Goal: Task Accomplishment & Management: Manage account settings

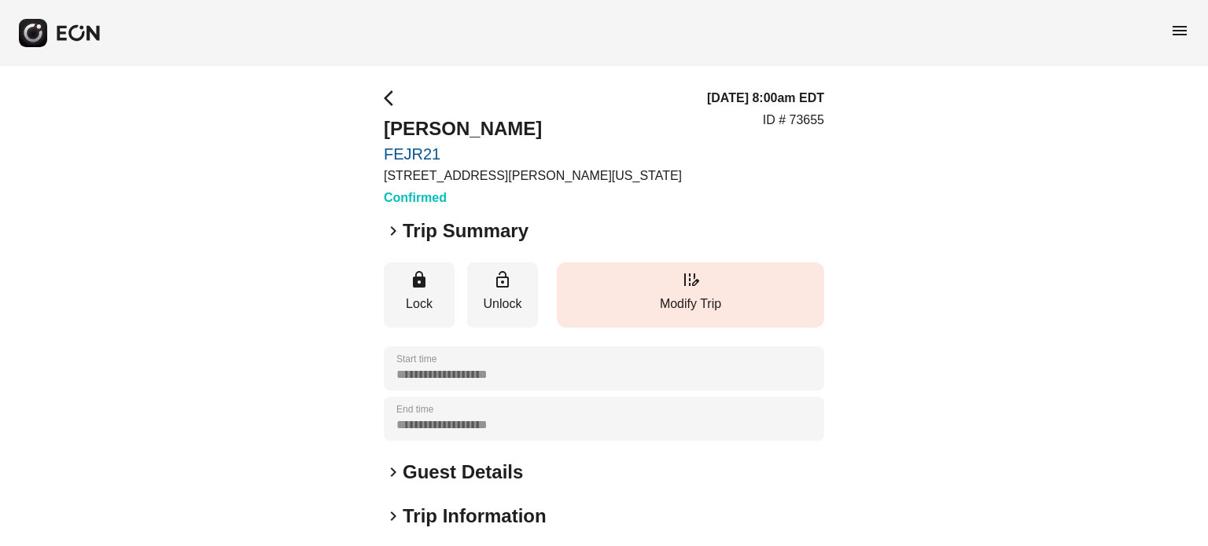
click at [675, 270] on button "edit_road Modify Trip" at bounding box center [690, 295] width 267 height 65
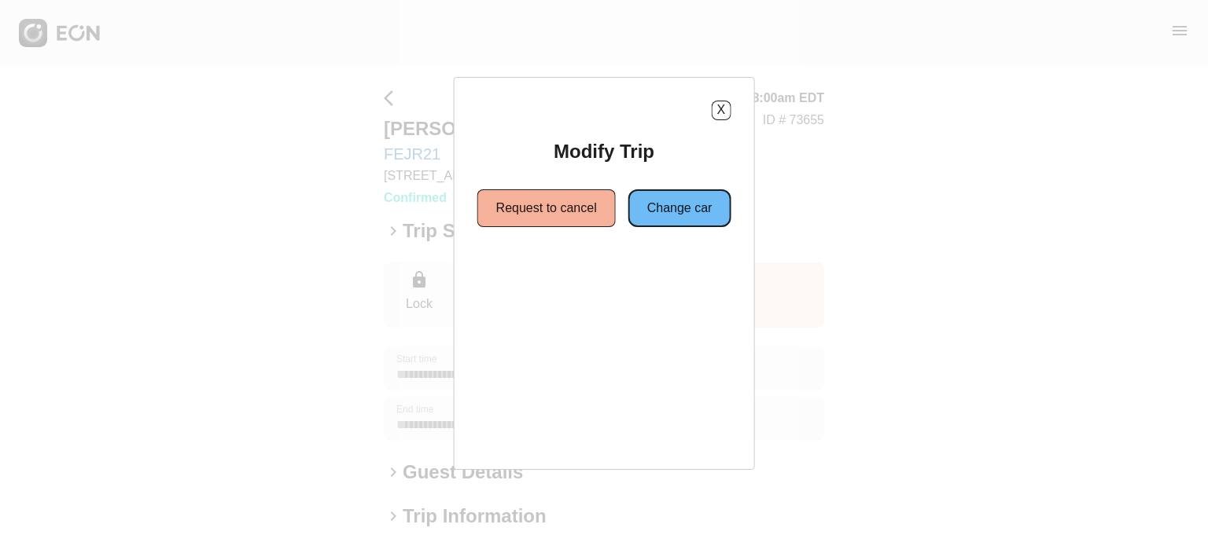
click at [672, 205] on button "Change car" at bounding box center [679, 208] width 103 height 38
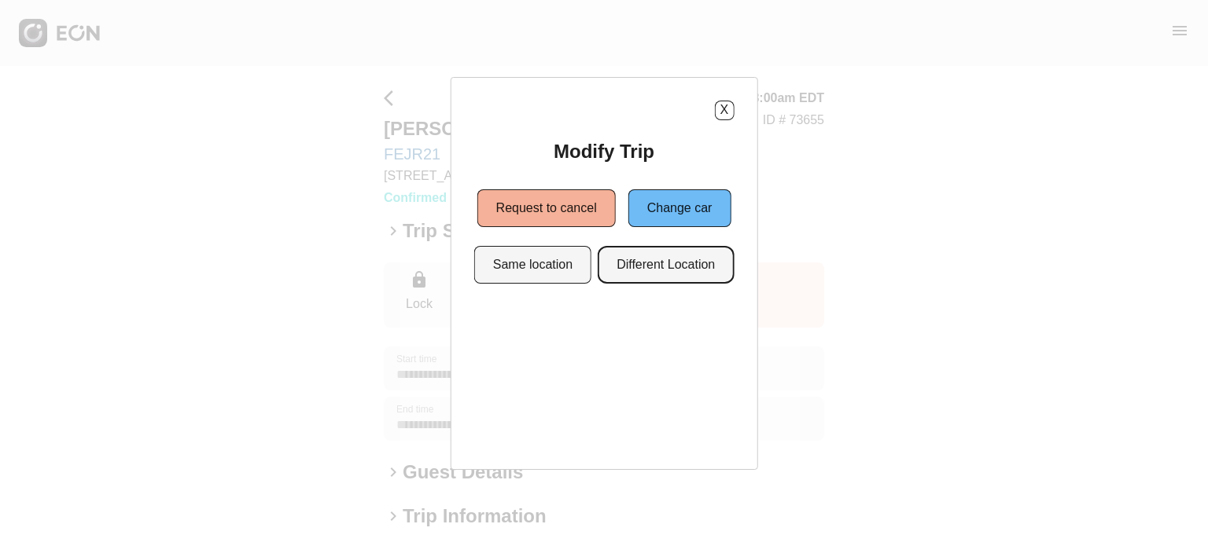
click at [660, 259] on button "Different Location" at bounding box center [666, 265] width 136 height 38
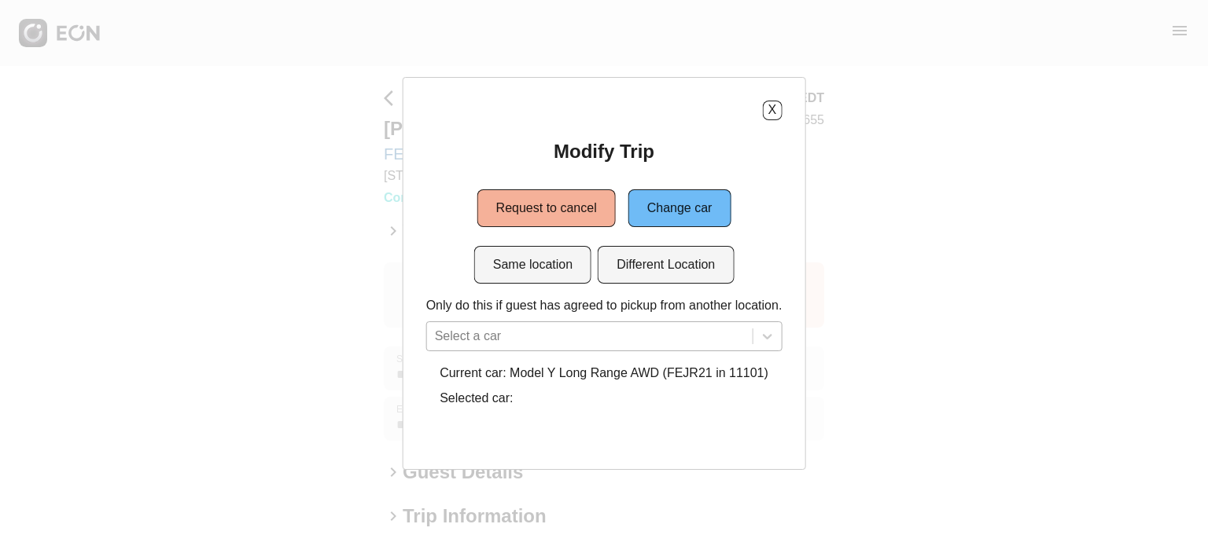
click at [633, 323] on div "Select a car" at bounding box center [604, 337] width 356 height 30
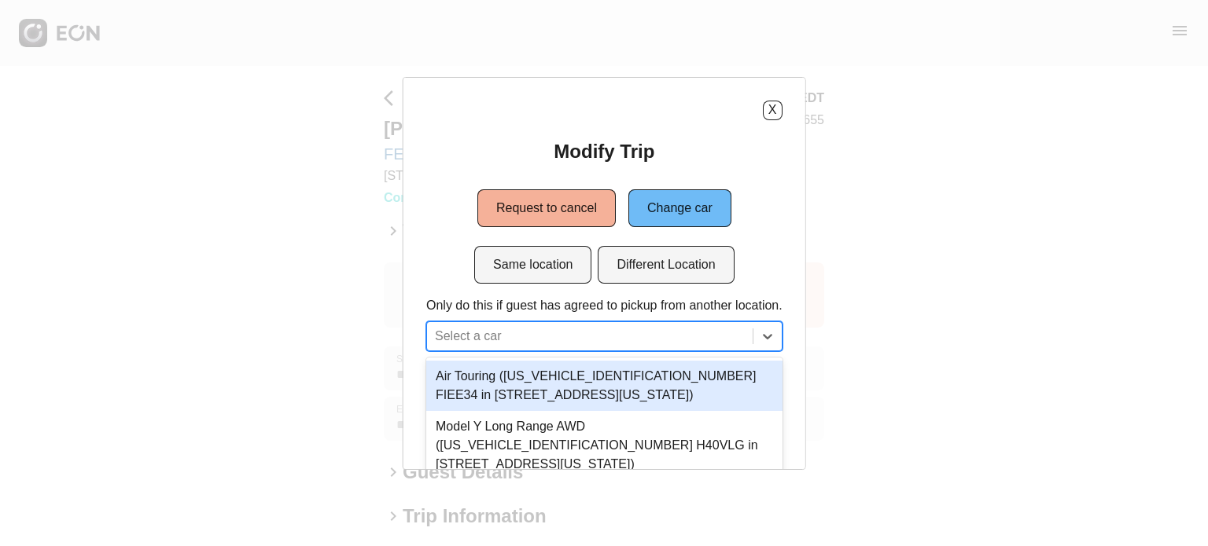
scroll to position [83, 0]
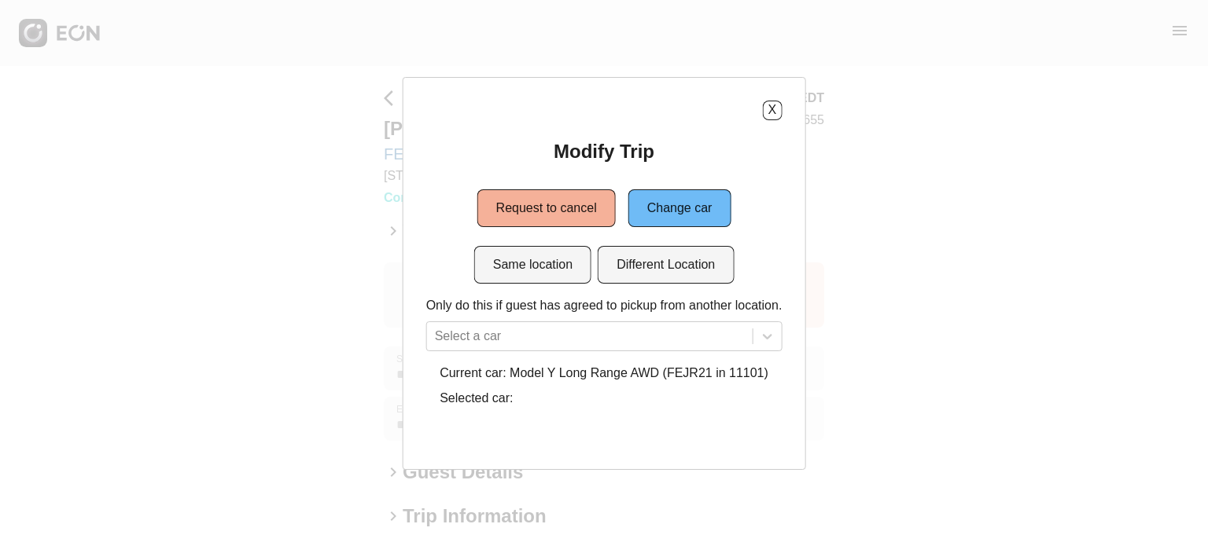
click at [544, 203] on div "Modify Trip Request to cancel Change car Same location Different Location Only …" at bounding box center [604, 276] width 356 height 275
click at [539, 270] on button "Same location" at bounding box center [532, 265] width 117 height 38
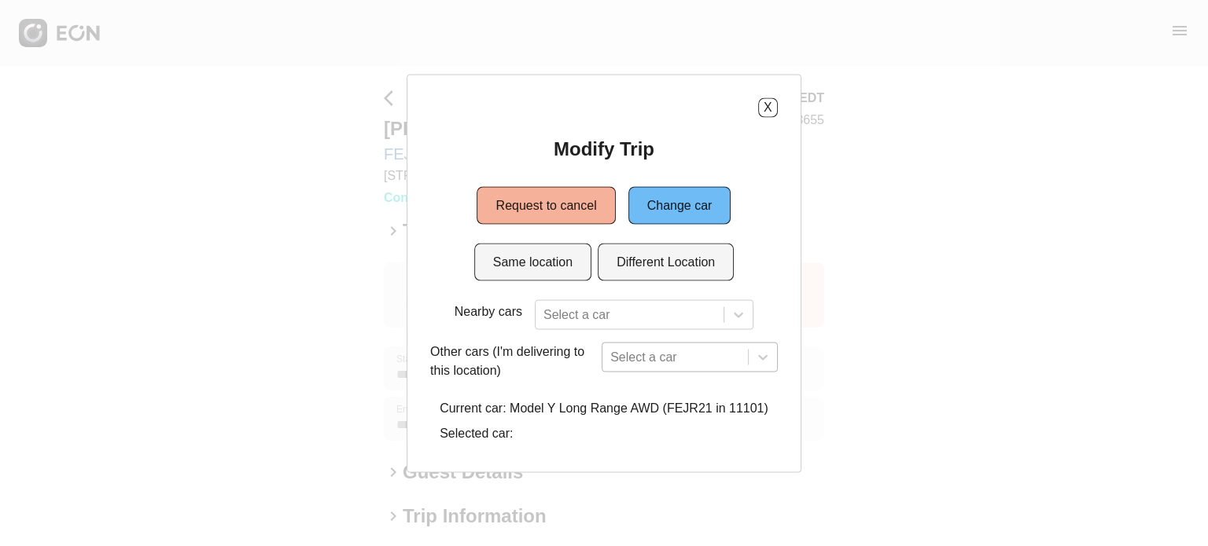
click at [673, 363] on div "Select a car" at bounding box center [689, 357] width 176 height 30
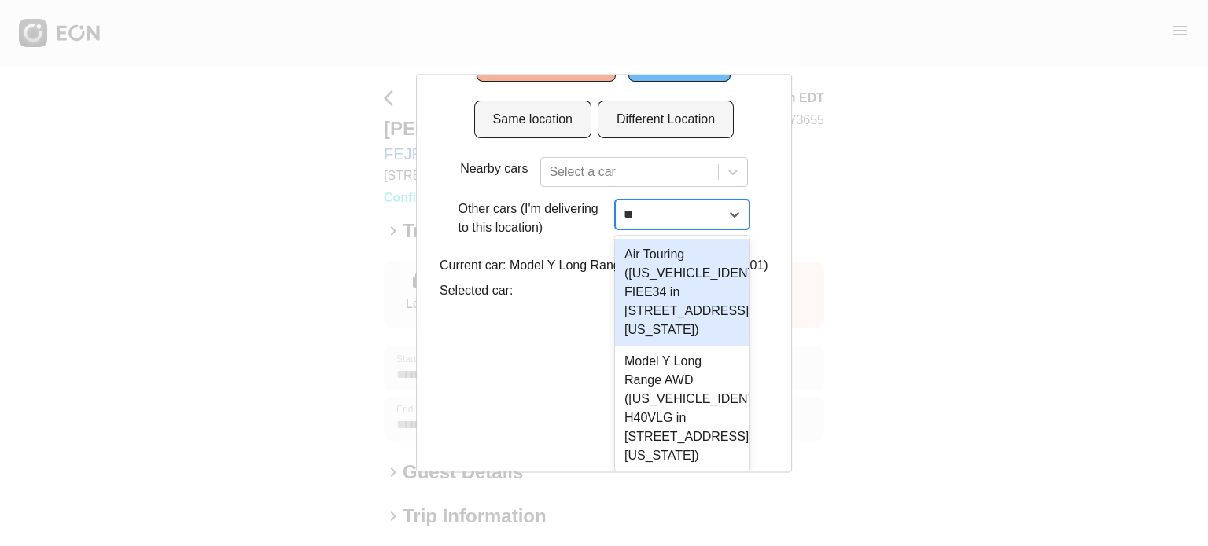
type input "***"
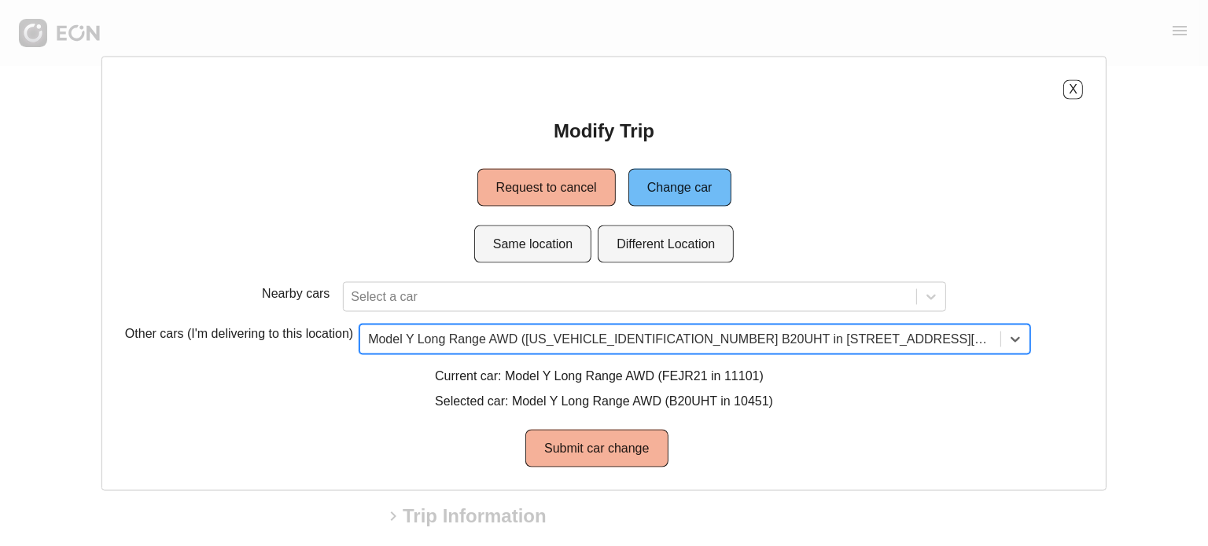
click at [608, 473] on div "X Modify Trip Request to cancel Change car Same location Different Location Nea…" at bounding box center [603, 273] width 1005 height 435
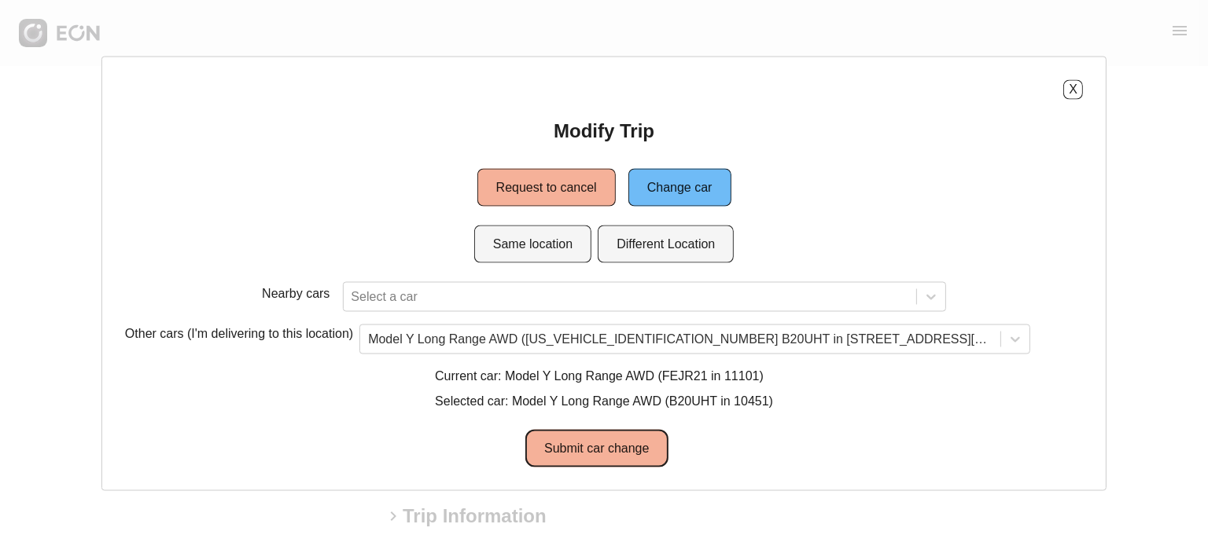
click at [620, 449] on button "Submit car change" at bounding box center [596, 448] width 142 height 38
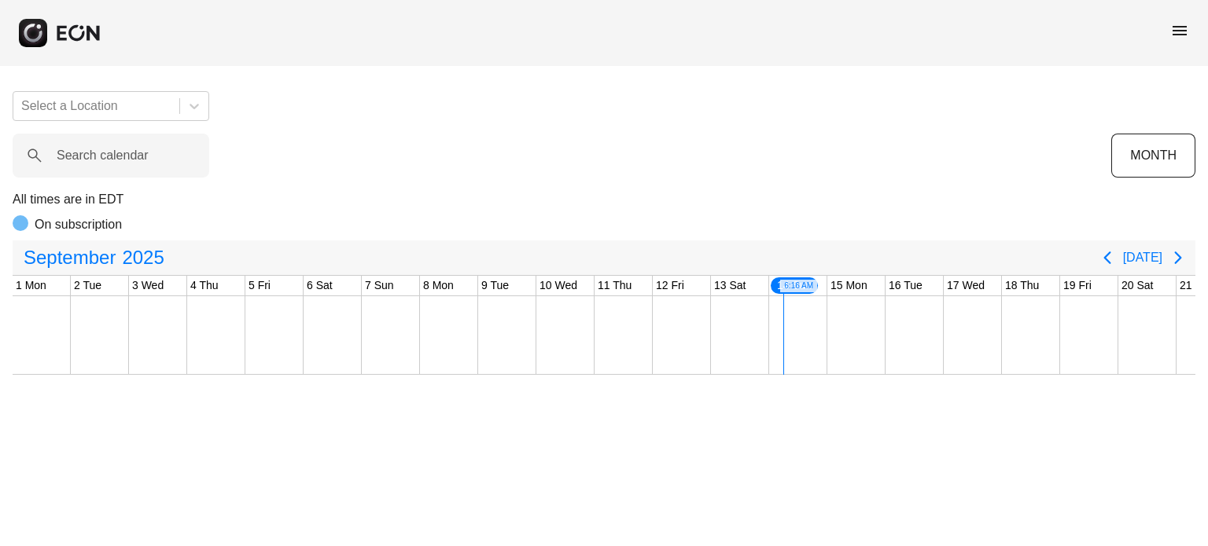
scroll to position [0, 562]
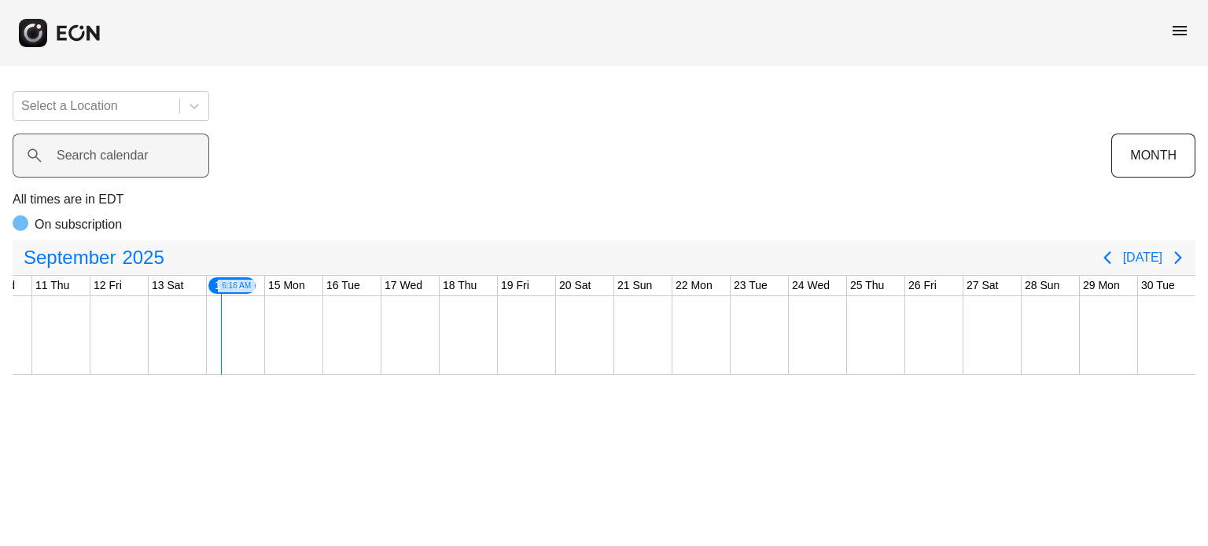
click at [132, 146] on label "Search calendar" at bounding box center [103, 155] width 92 height 19
click at [132, 146] on calendar "Search calendar" at bounding box center [111, 156] width 197 height 44
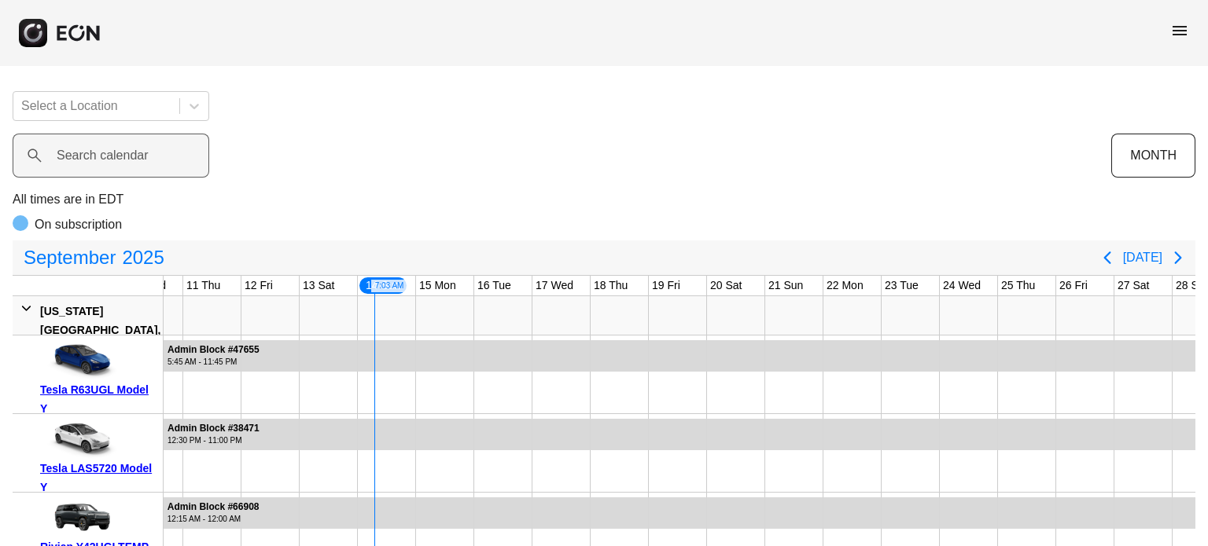
click at [95, 160] on label "Search calendar" at bounding box center [103, 155] width 92 height 19
click at [95, 160] on calendar "Search calendar" at bounding box center [111, 156] width 197 height 44
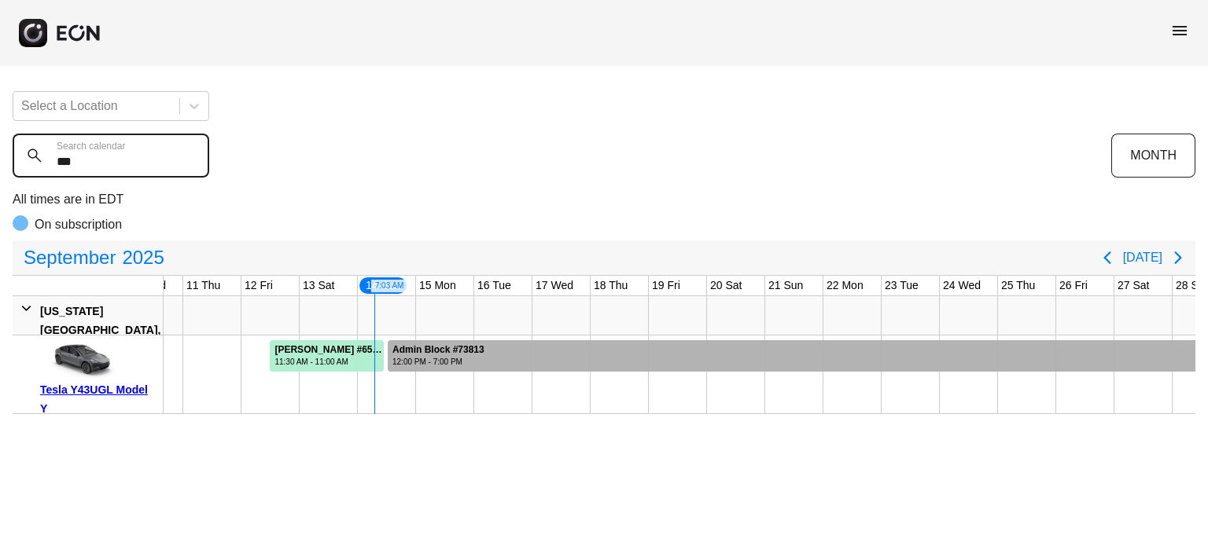
type calendar "***"
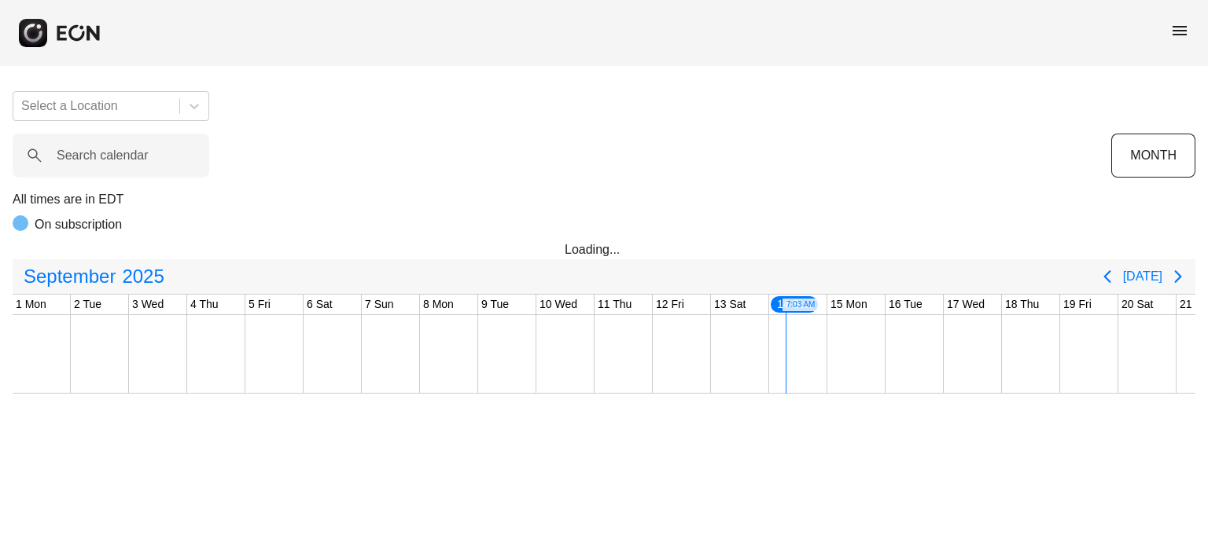
scroll to position [0, 562]
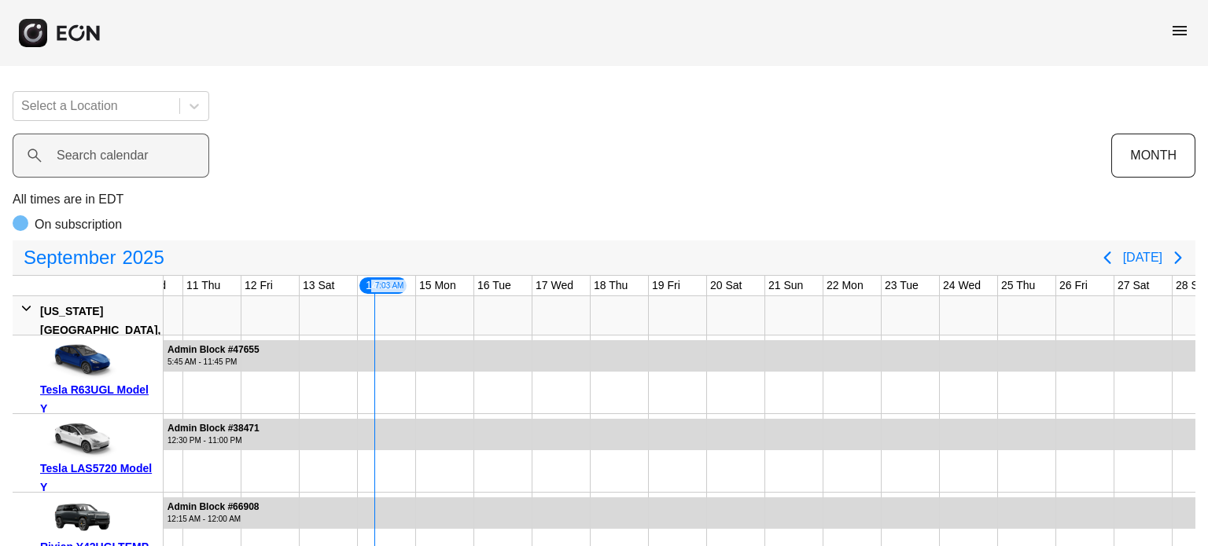
click at [135, 151] on label "Search calendar" at bounding box center [103, 155] width 92 height 19
click at [135, 151] on calendar "Search calendar" at bounding box center [111, 156] width 197 height 44
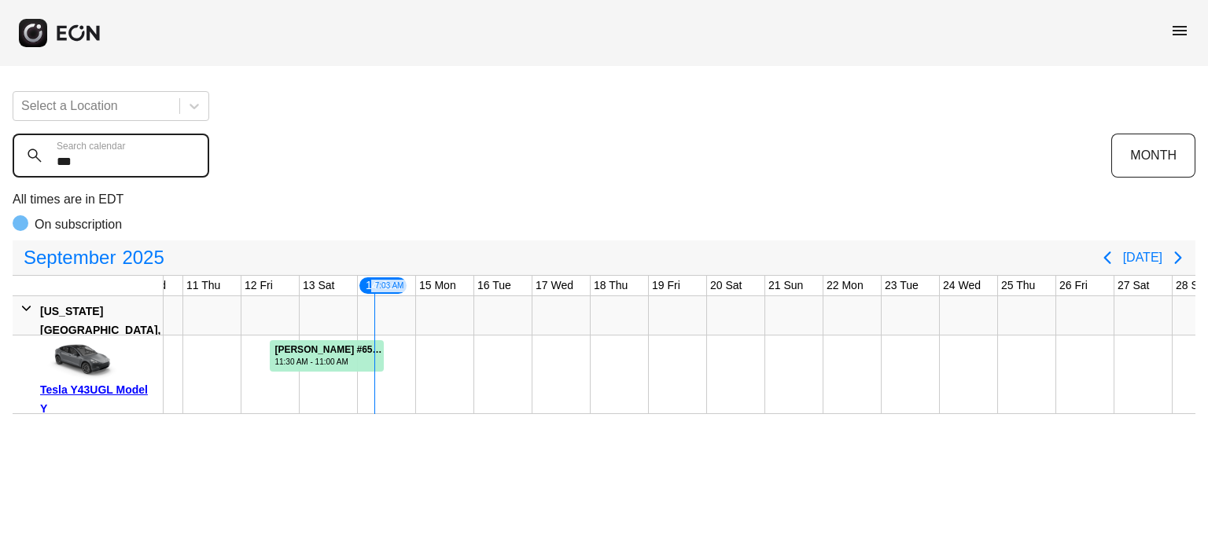
type calendar "***"
